Goal: Find specific page/section: Find specific page/section

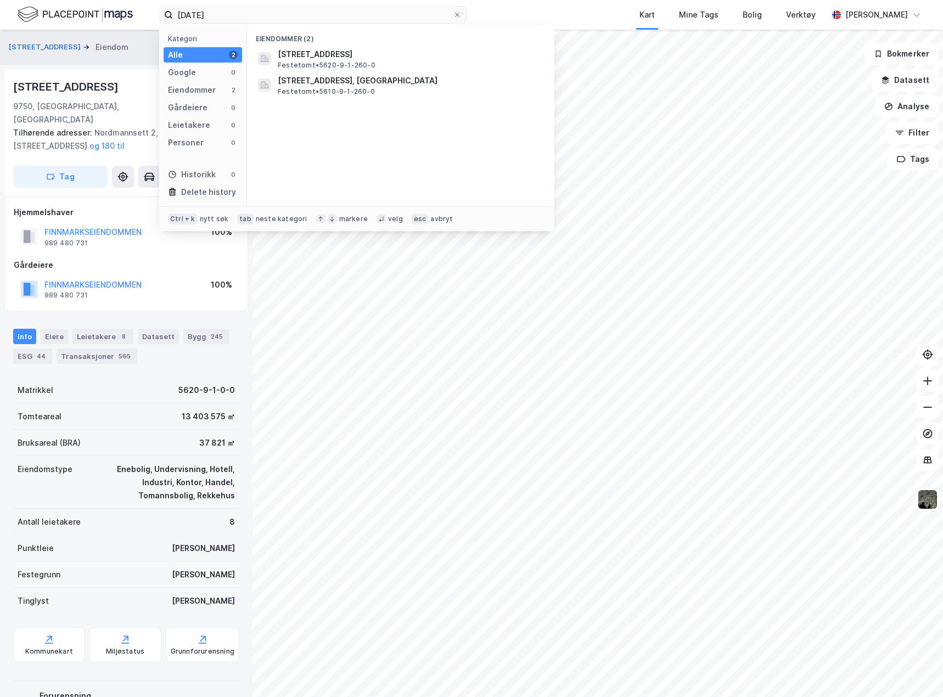
click at [274, 13] on input "[DATE]" at bounding box center [313, 15] width 280 height 16
click at [269, 18] on input "[DATE]" at bounding box center [313, 15] width 280 height 16
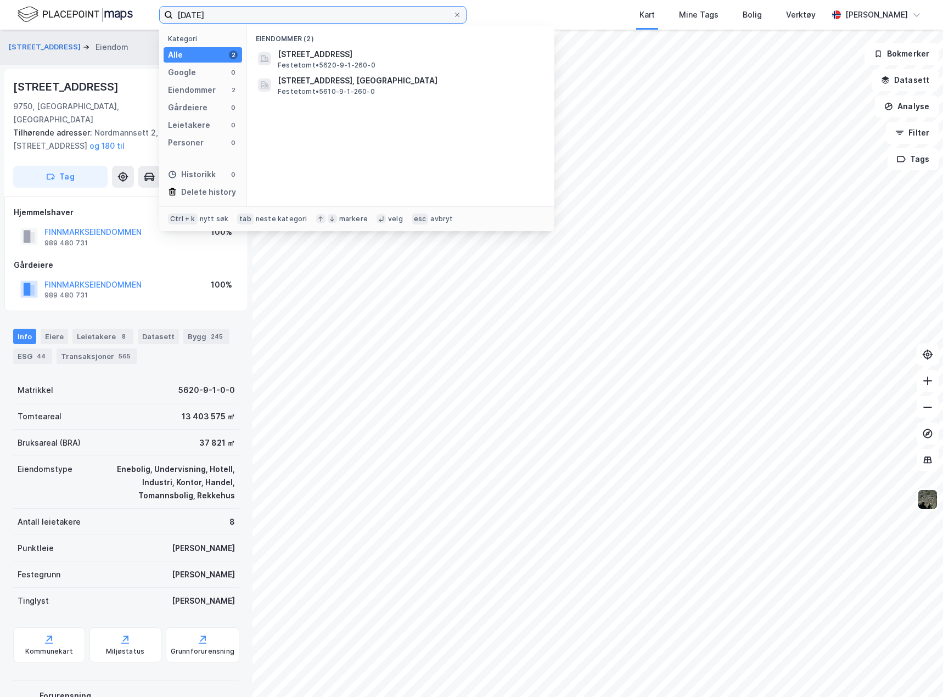
click at [269, 18] on input "[DATE]" at bounding box center [313, 15] width 280 height 16
paste input "47/460 [GEOGRAPHIC_DATA]"
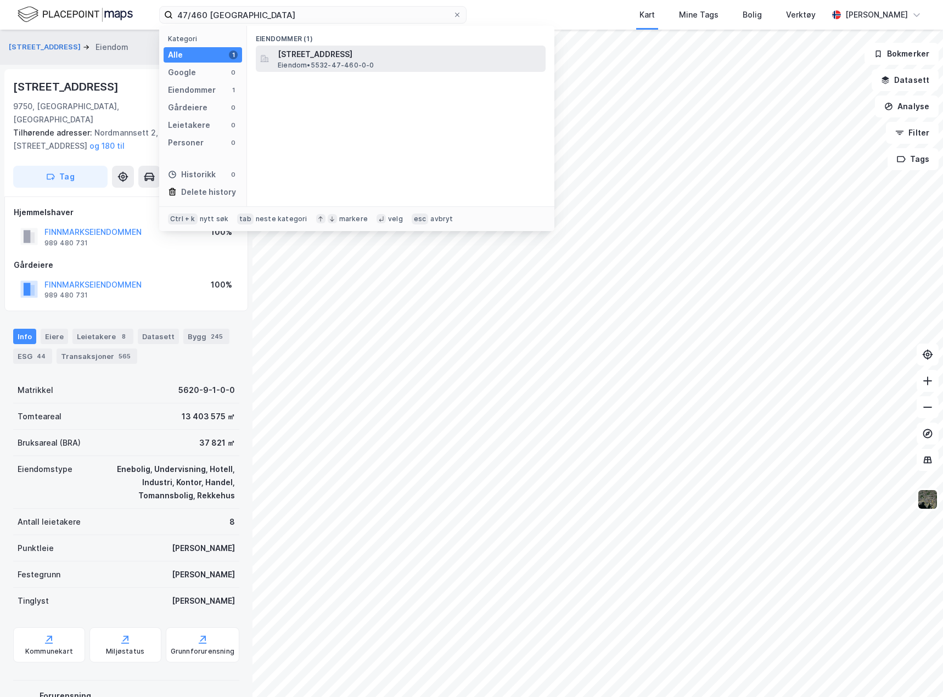
click at [345, 64] on span "Eiendom • 5532-47-460-0-0" at bounding box center [326, 65] width 97 height 9
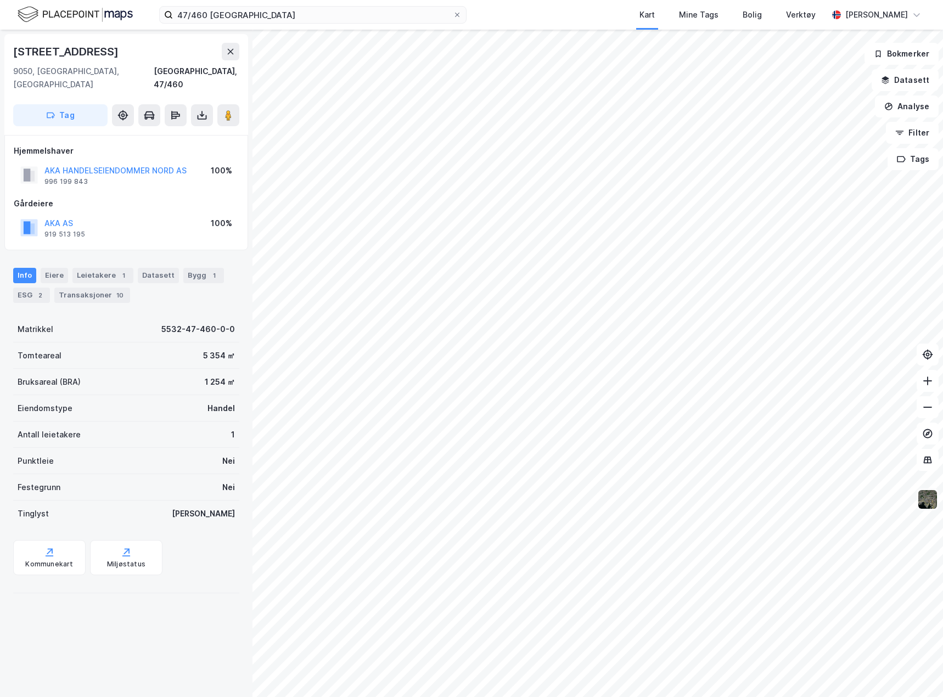
click at [932, 503] on img at bounding box center [927, 499] width 21 height 21
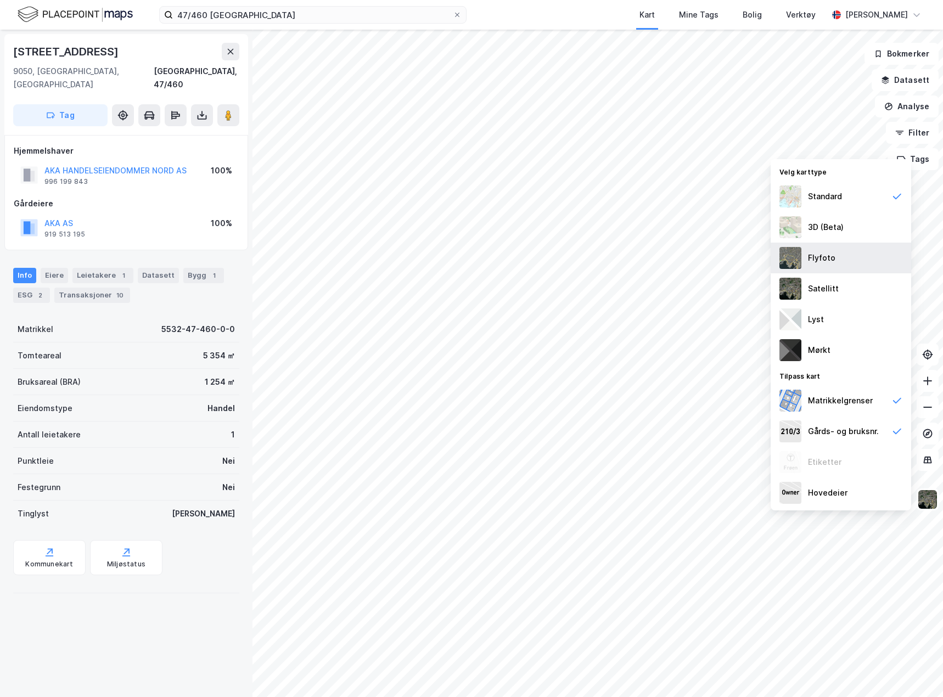
click at [831, 263] on div "Flyfoto" at bounding box center [821, 257] width 27 height 13
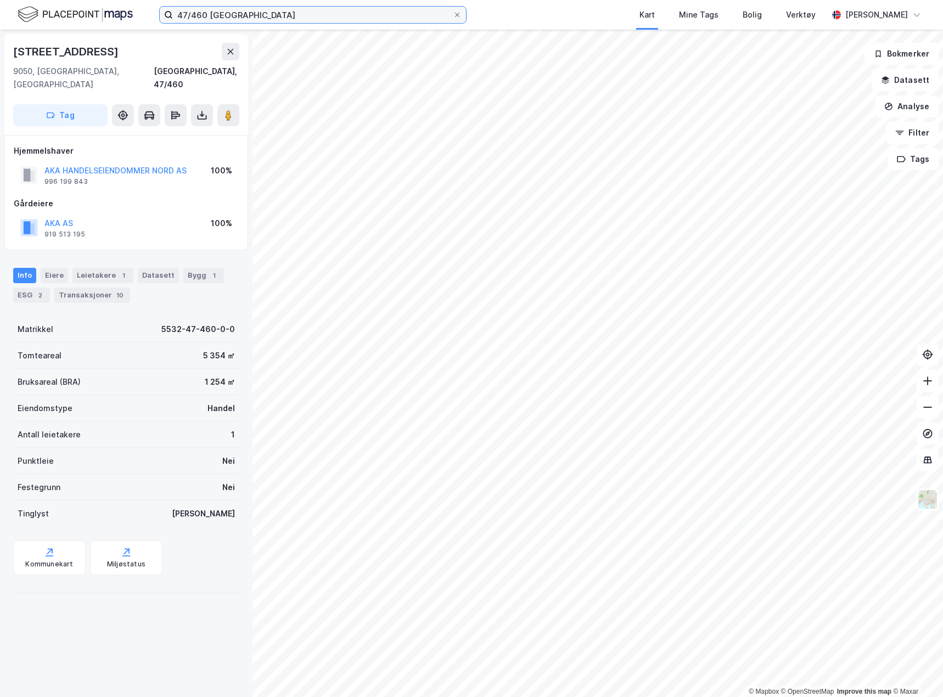
click at [265, 21] on input "47/460 [GEOGRAPHIC_DATA]" at bounding box center [313, 15] width 280 height 16
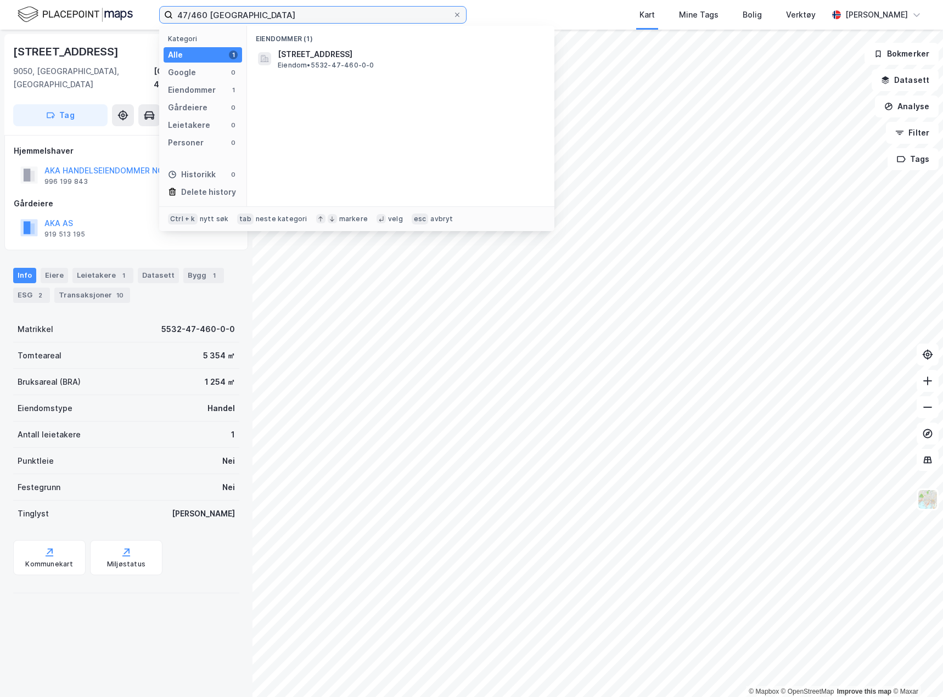
click at [265, 21] on input "47/460 [GEOGRAPHIC_DATA]" at bounding box center [313, 15] width 280 height 16
paste input "[DATE] Nordkapp"
type input "[DATE] Nordkapp"
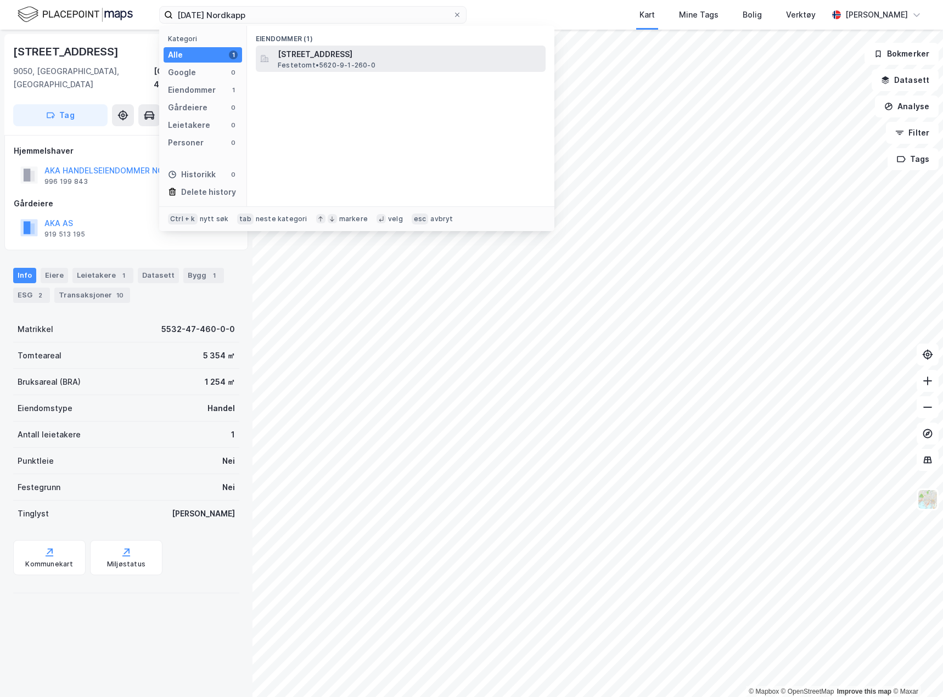
click at [312, 51] on span "[STREET_ADDRESS]" at bounding box center [409, 54] width 263 height 13
